Goal: Task Accomplishment & Management: Manage account settings

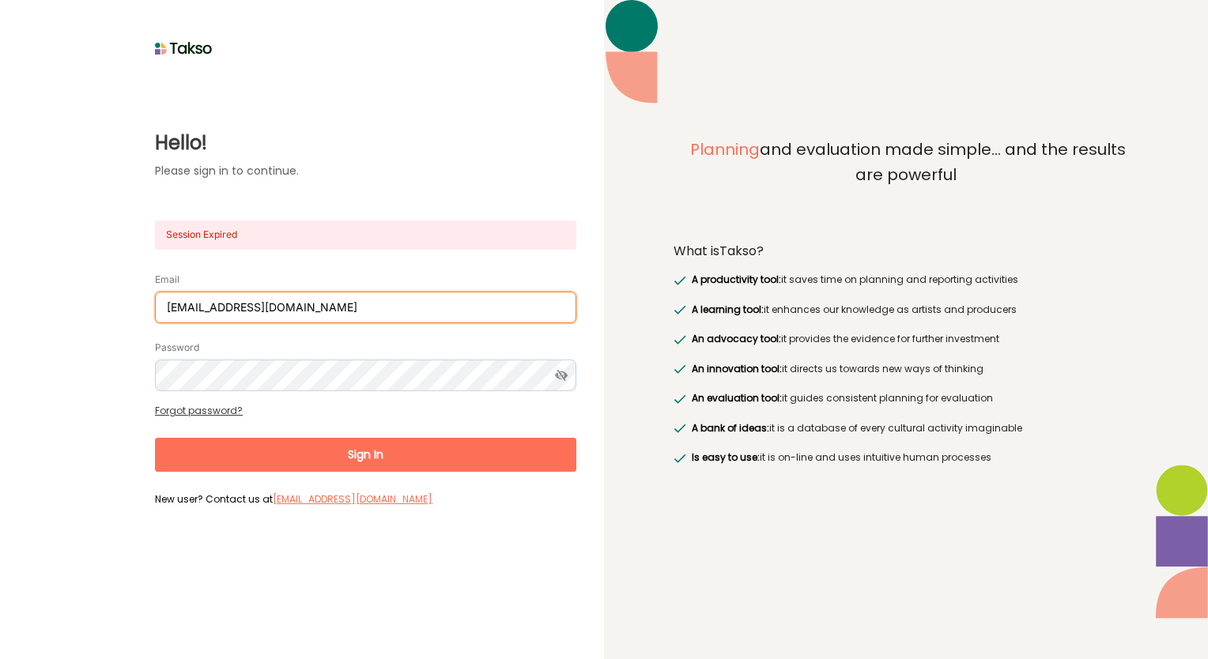
drag, startPoint x: 316, startPoint y: 301, endPoint x: 13, endPoint y: 262, distance: 306.2
click at [13, 262] on div "Hello! Please sign in to continue. Session Expired Email [EMAIL_ADDRESS][DOMAIN…" at bounding box center [302, 329] width 604 height 659
type input "[PERSON_NAME][EMAIL_ADDRESS][DOMAIN_NAME]"
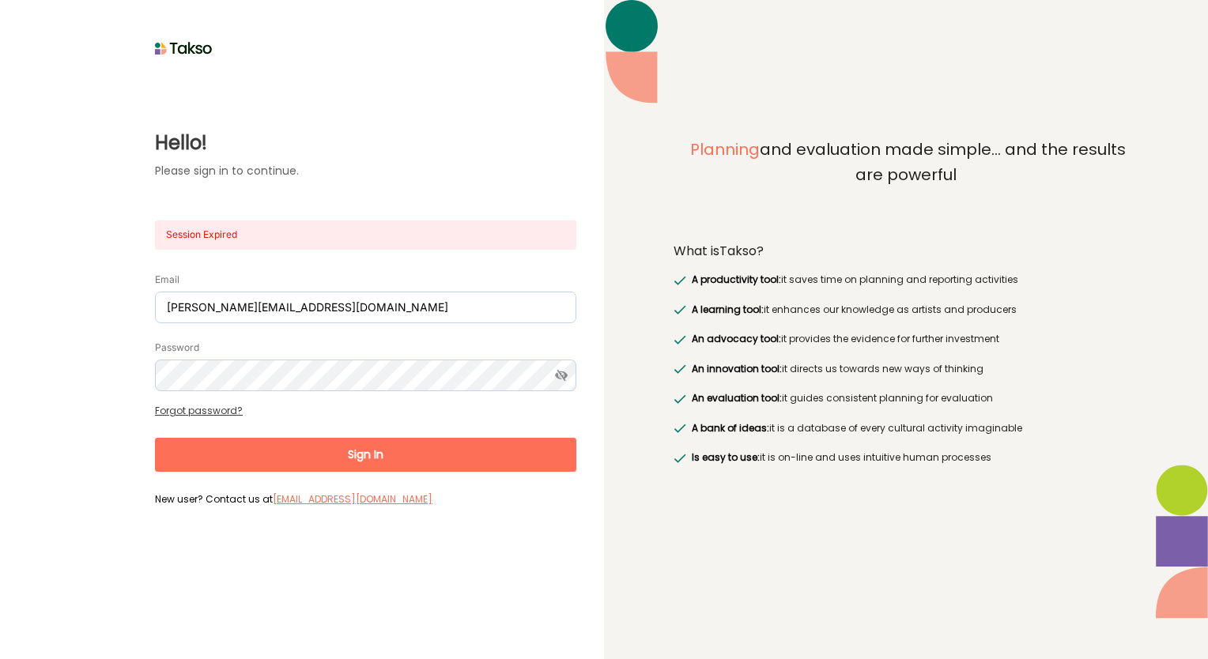
click at [376, 458] on button "Sign In" at bounding box center [365, 455] width 421 height 34
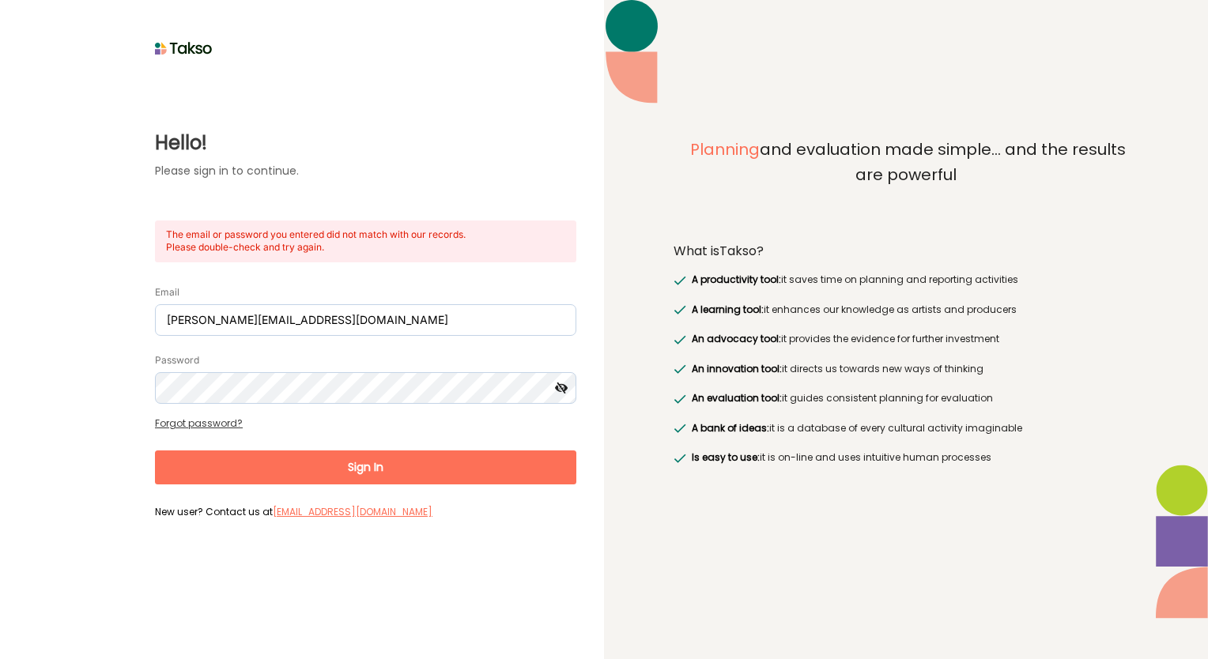
click at [561, 383] on icon at bounding box center [561, 388] width 29 height 32
click at [36, 372] on div "Hello! Please sign in to continue. The email or password you entered did not ma…" at bounding box center [302, 292] width 549 height 464
click at [380, 467] on button "Sign In" at bounding box center [365, 468] width 421 height 34
